Goal: Information Seeking & Learning: Learn about a topic

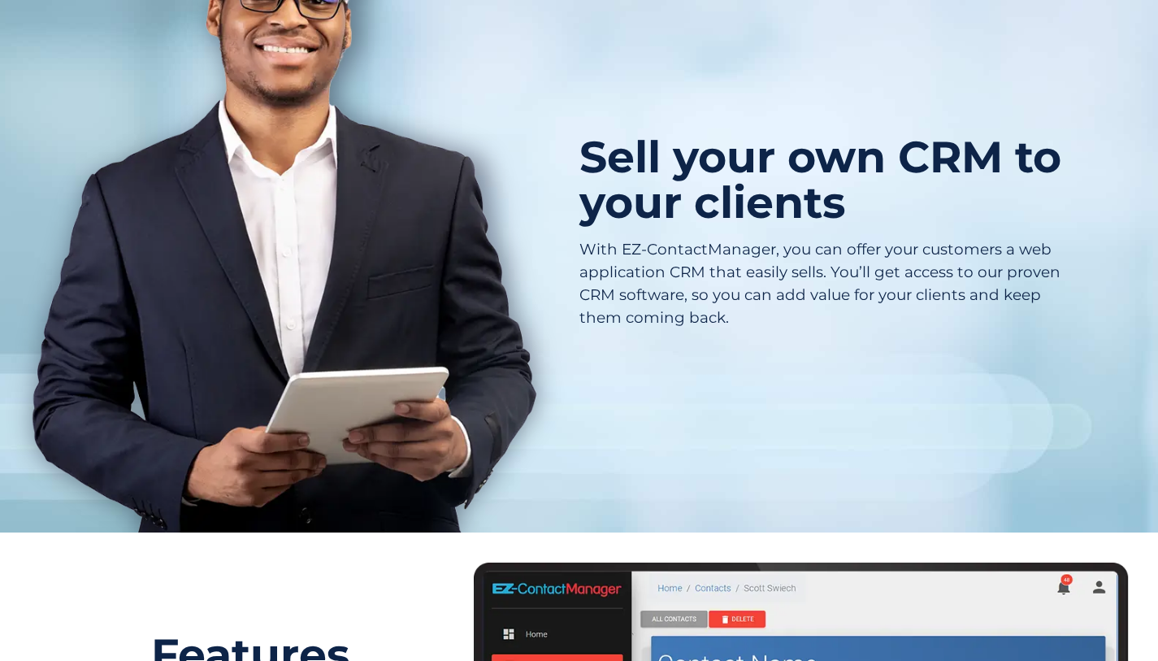
scroll to position [718, 0]
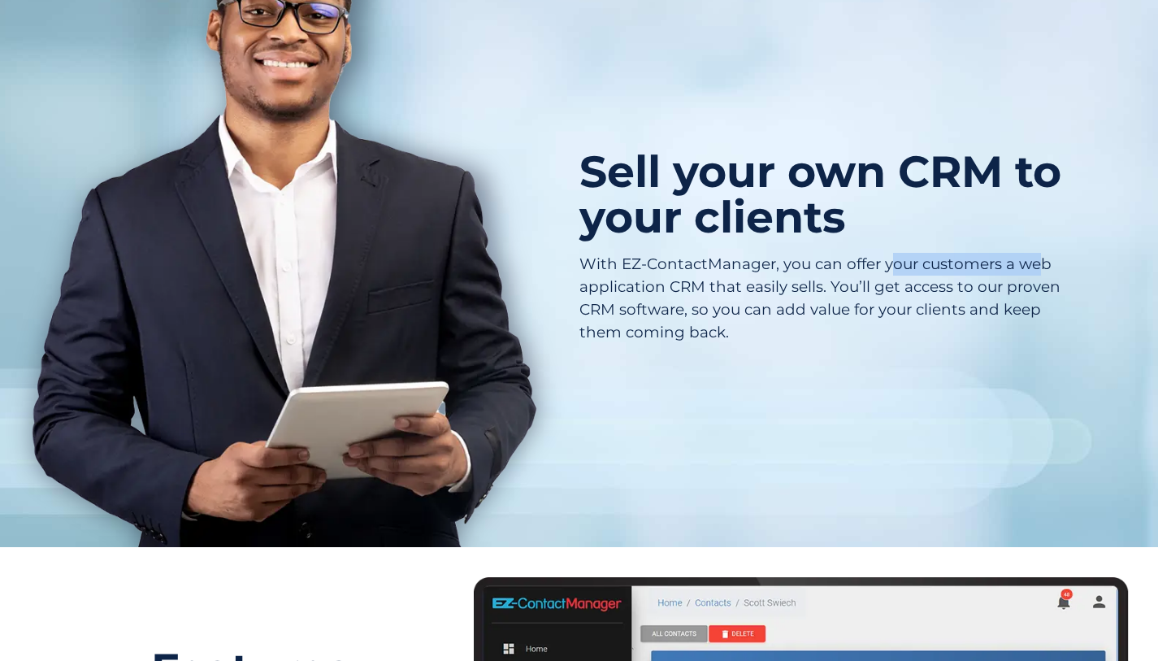
drag, startPoint x: 890, startPoint y: 231, endPoint x: 1042, endPoint y: 234, distance: 152.0
click at [1042, 253] on p "With EZ-ContactManager, you can offer your customers a web application CRM that…" at bounding box center [823, 298] width 488 height 90
click at [834, 253] on p "With EZ-ContactManager, you can offer your customers a web application CRM that…" at bounding box center [823, 298] width 488 height 90
click at [724, 254] on p "With EZ-ContactManager, you can offer your customers a web application CRM that…" at bounding box center [823, 298] width 488 height 90
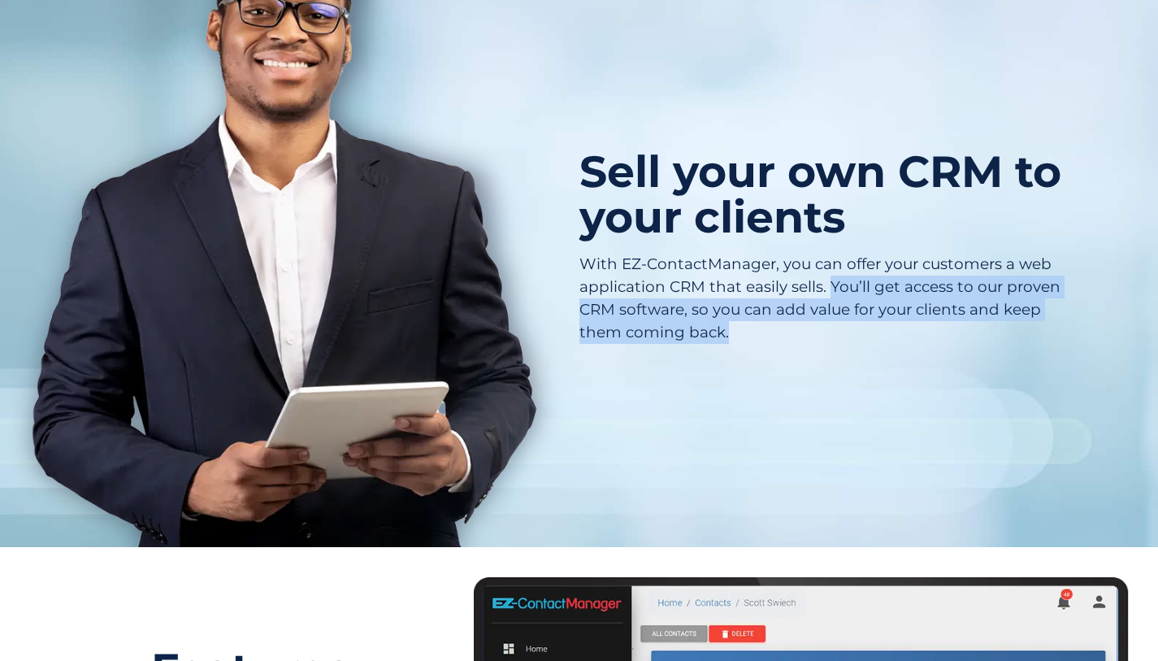
drag, startPoint x: 833, startPoint y: 256, endPoint x: 933, endPoint y: 307, distance: 112.3
click at [933, 307] on p "With EZ-ContactManager, you can offer your customers a web application CRM that…" at bounding box center [823, 298] width 488 height 90
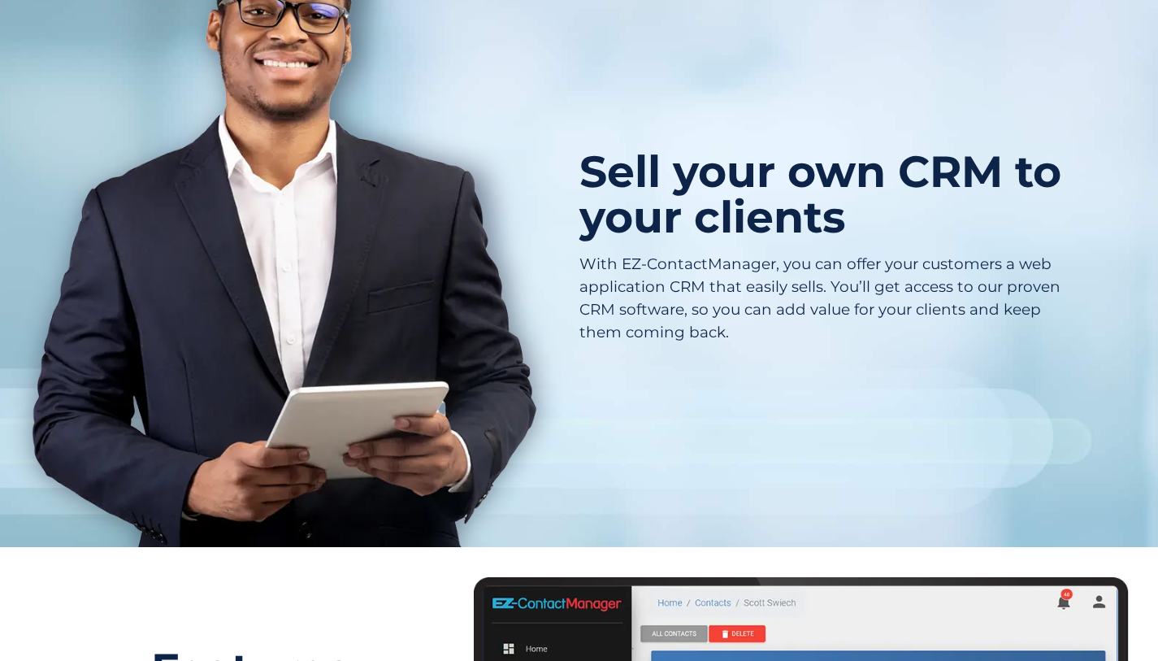
click at [637, 314] on div "Sell your own CRM to your clients With EZ-ContactManager, you can offer your cu…" at bounding box center [823, 248] width 488 height 215
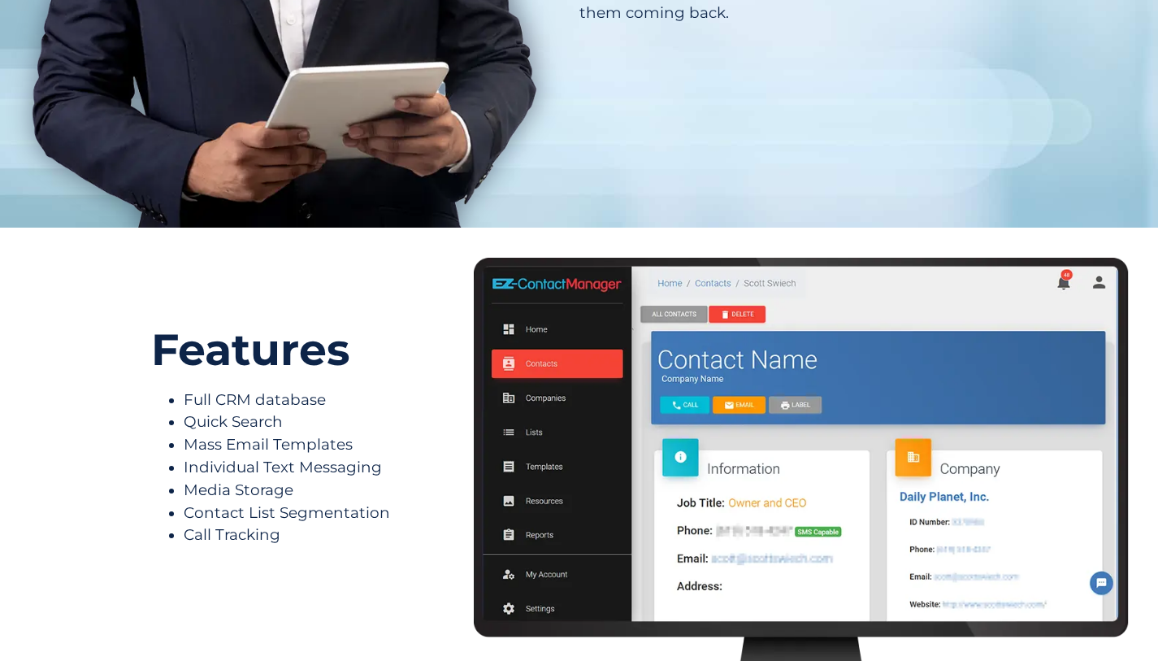
scroll to position [1073, 0]
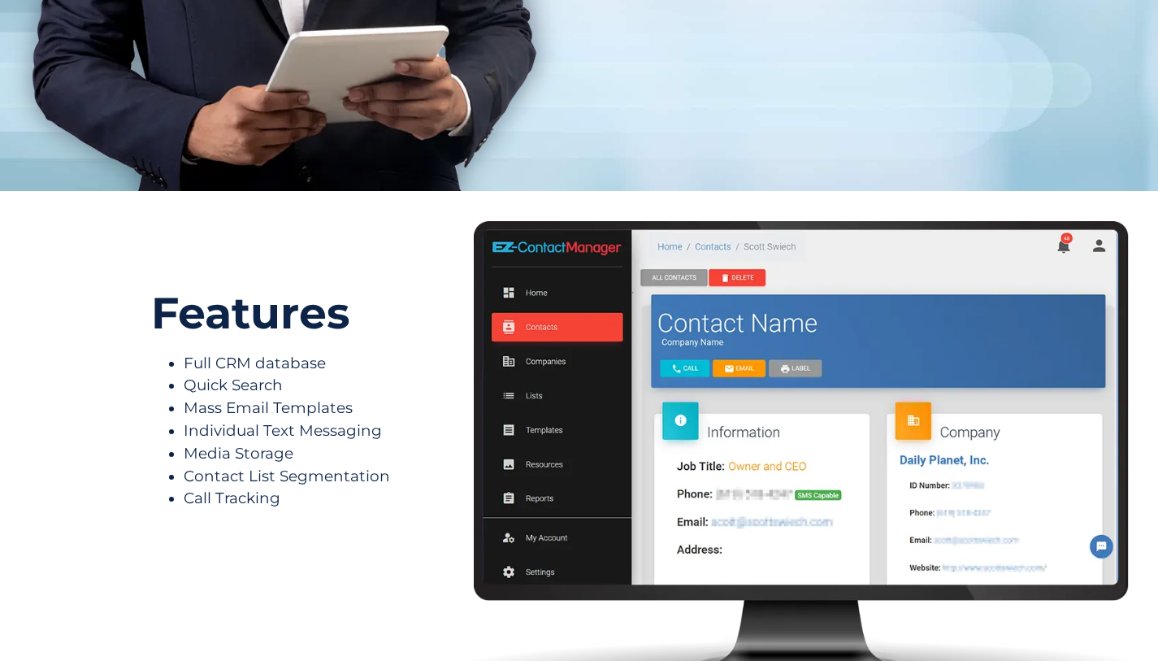
click at [261, 352] on li "Full CRM database" at bounding box center [314, 363] width 261 height 23
click at [283, 419] on li "Individual Text Messaging" at bounding box center [314, 430] width 261 height 23
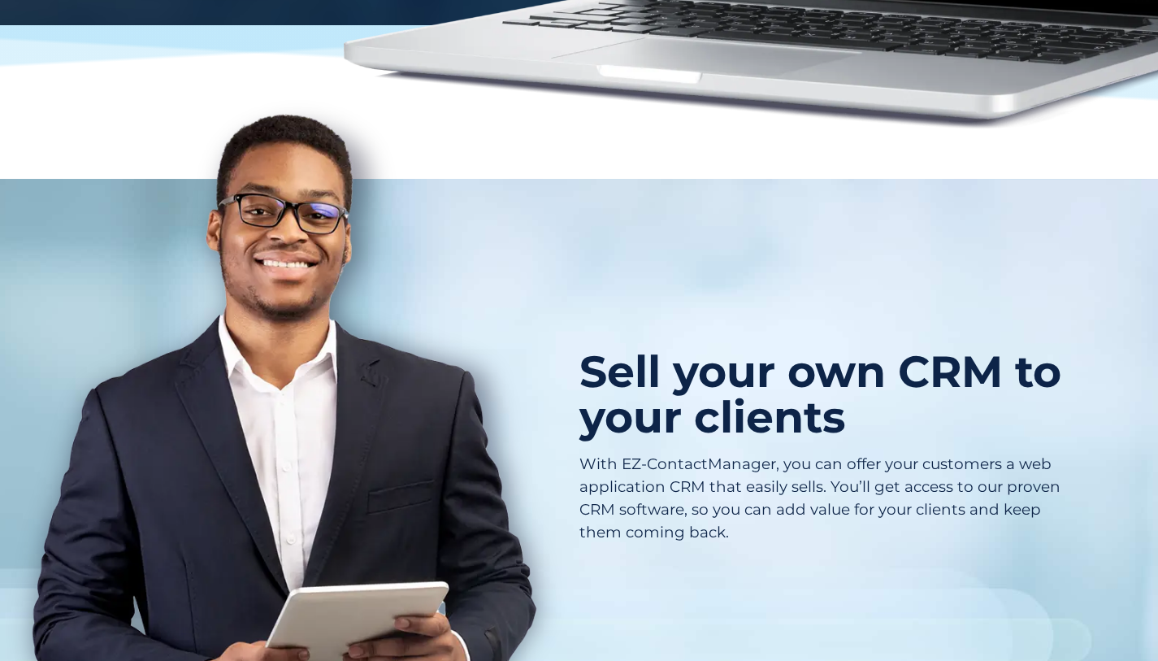
scroll to position [648, 0]
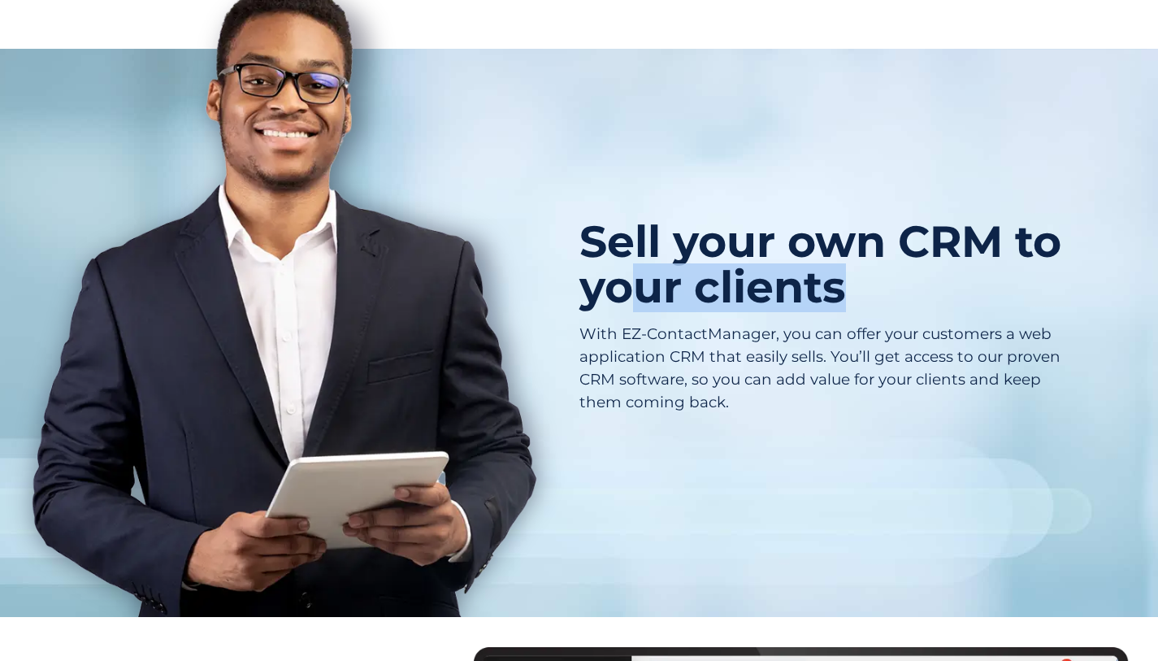
drag, startPoint x: 692, startPoint y: 241, endPoint x: 987, endPoint y: 255, distance: 295.3
click at [987, 255] on h2 "Sell your own CRM to your clients" at bounding box center [823, 265] width 488 height 92
click at [771, 330] on p "With EZ-ContactManager, you can offer your customers a web application CRM that…" at bounding box center [823, 368] width 488 height 90
click at [706, 369] on p "With EZ-ContactManager, you can offer your customers a web application CRM that…" at bounding box center [823, 368] width 488 height 90
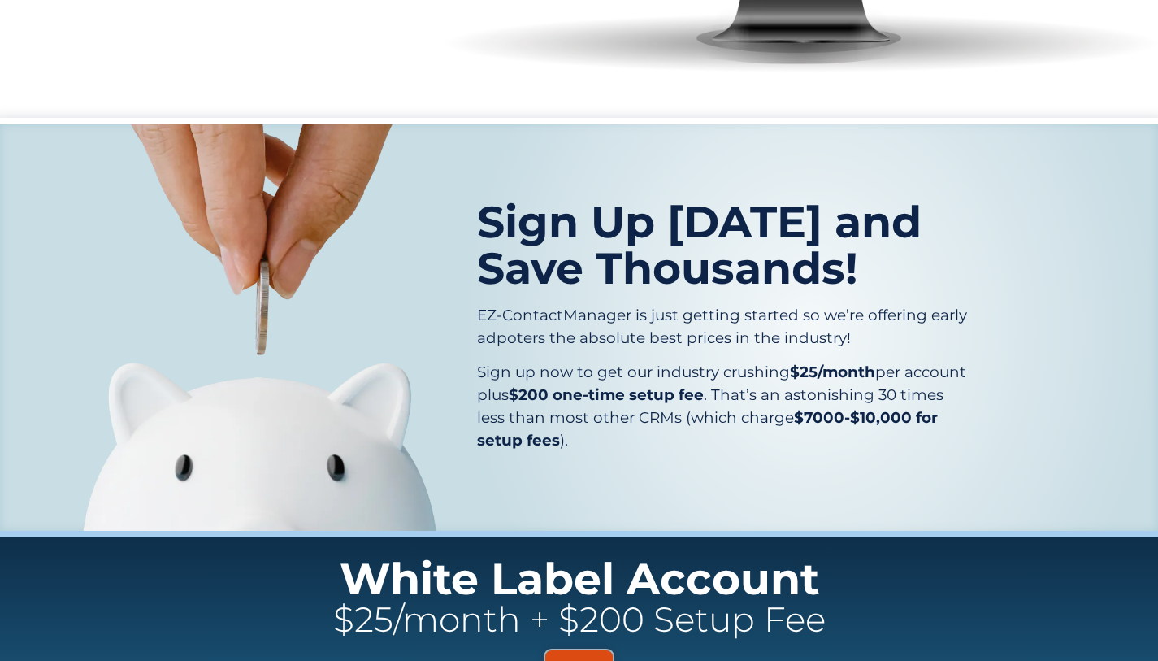
scroll to position [1831, 0]
